Goal: Go to known website: Access a specific website the user already knows

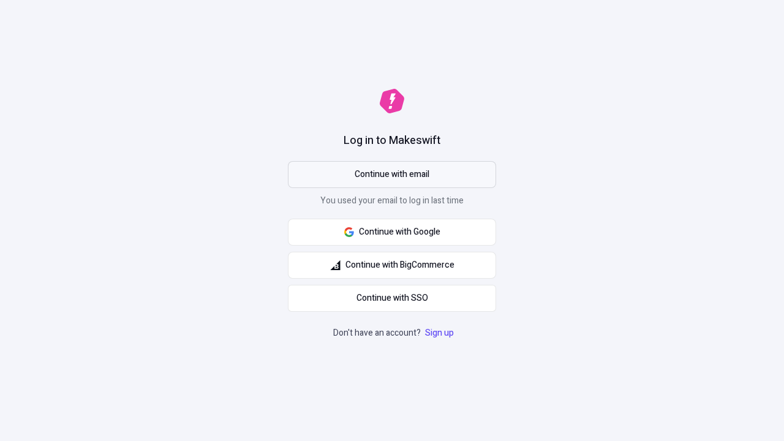
click at [392, 174] on span "Continue with email" at bounding box center [391, 174] width 75 height 13
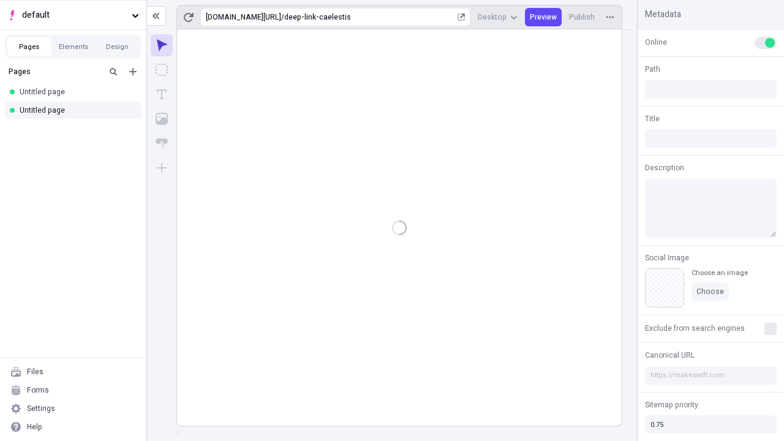
type input "/deep-link-caelestis"
